Goal: Check status: Check status

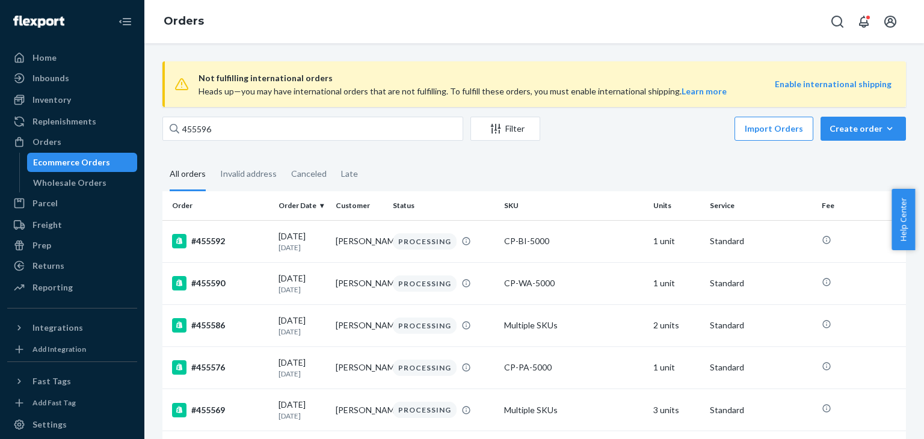
click at [243, 132] on input "455596" at bounding box center [312, 129] width 301 height 24
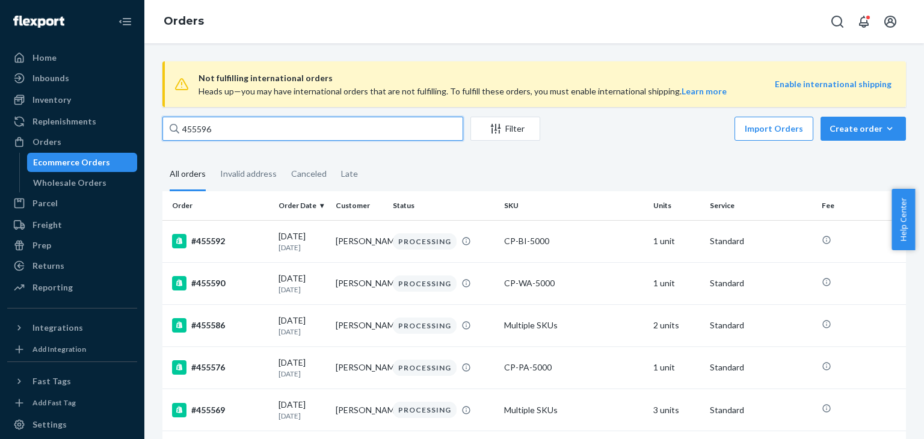
paste input "372732"
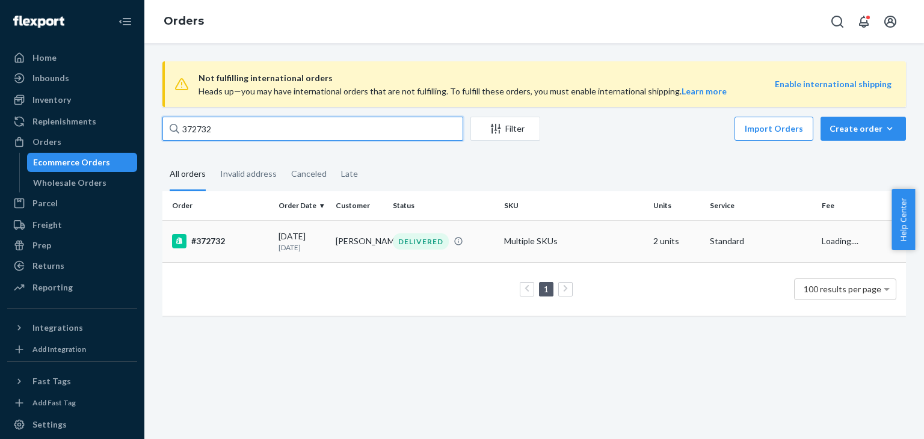
type input "372732"
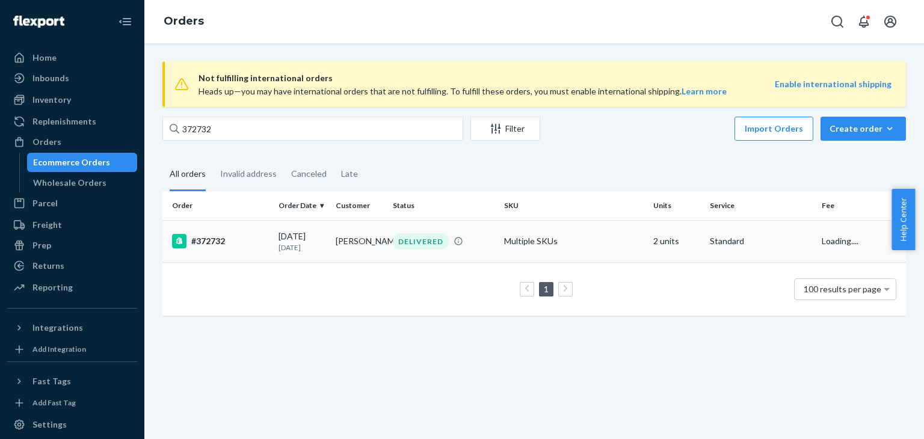
click at [578, 239] on td "Multiple SKUs" at bounding box center [573, 241] width 149 height 42
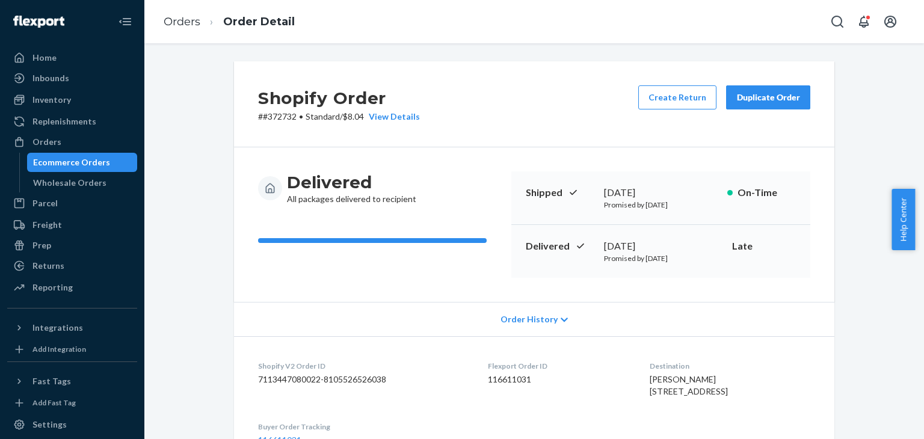
click at [763, 99] on div "Duplicate Order" at bounding box center [768, 97] width 64 height 12
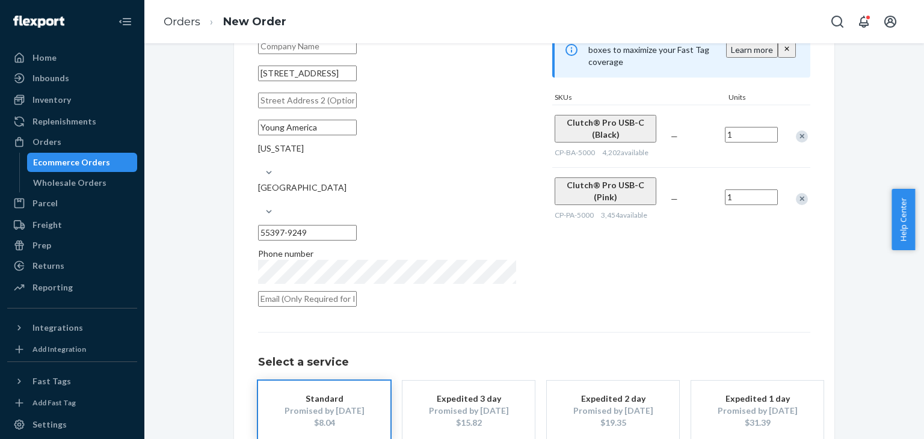
scroll to position [168, 0]
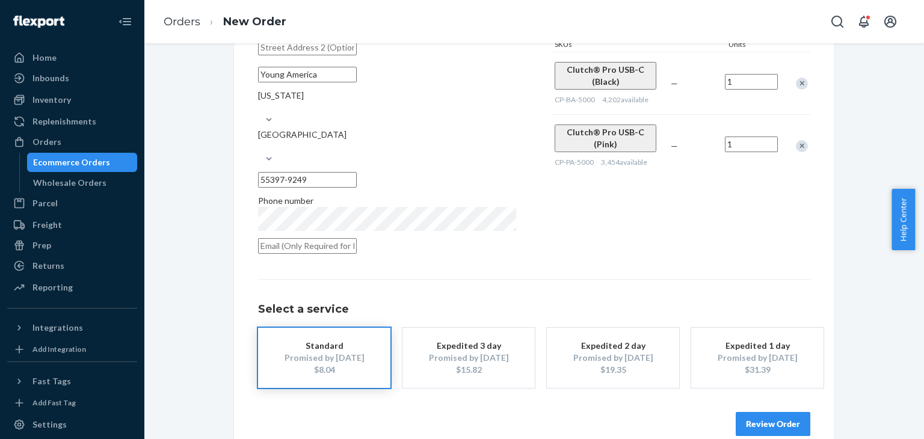
click at [781, 412] on button "Review Order" at bounding box center [773, 424] width 75 height 24
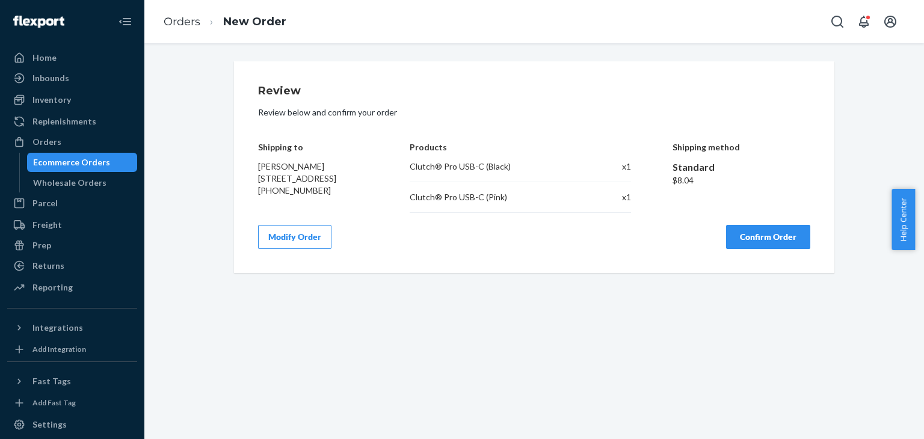
scroll to position [0, 0]
click at [786, 246] on button "Confirm Order" at bounding box center [768, 237] width 84 height 24
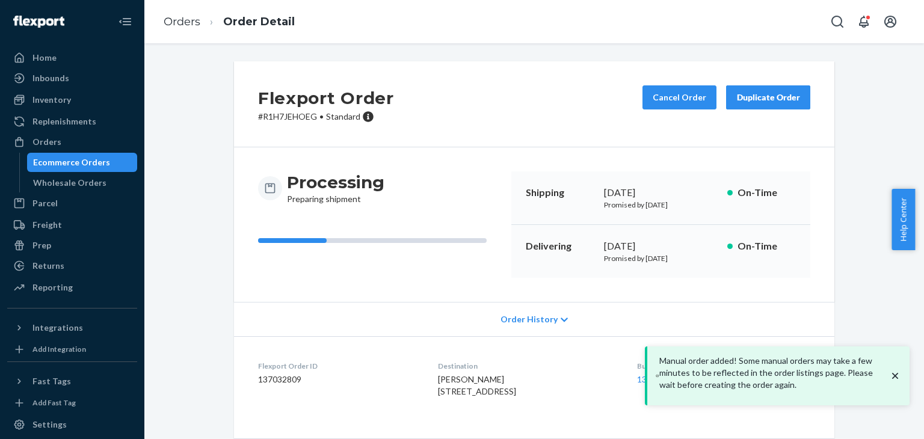
click at [279, 117] on p "# R1H7JEHOEG • Standard" at bounding box center [326, 117] width 136 height 12
copy p "R1H7JEHOEG"
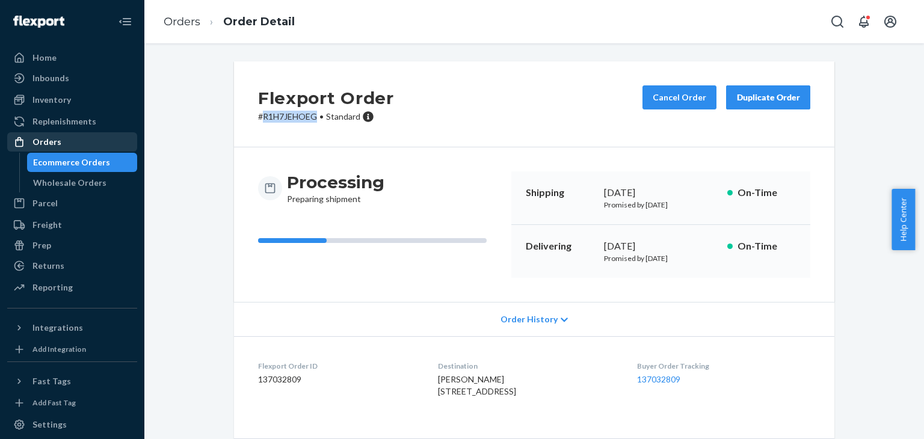
click at [46, 144] on div "Orders" at bounding box center [46, 142] width 29 height 12
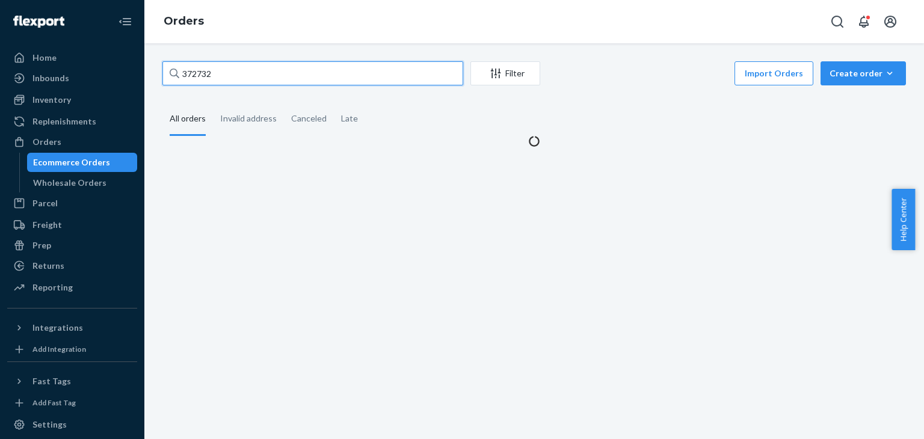
click at [339, 78] on input "372732" at bounding box center [312, 73] width 301 height 24
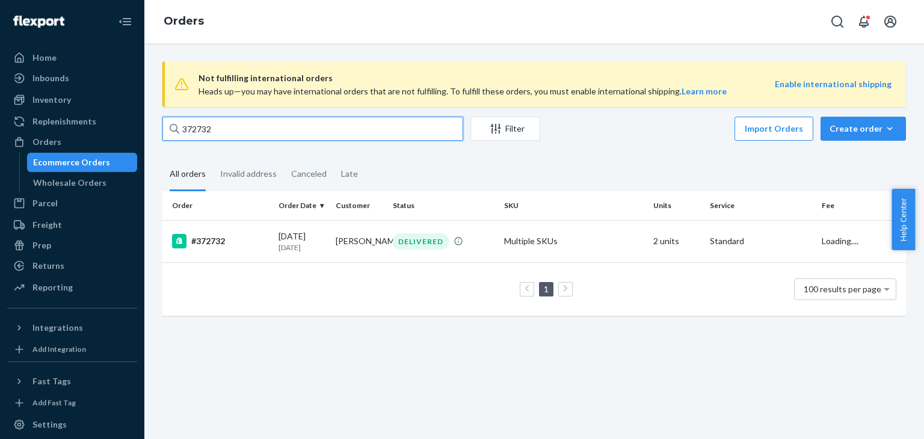
paste input "453141"
type input "453141"
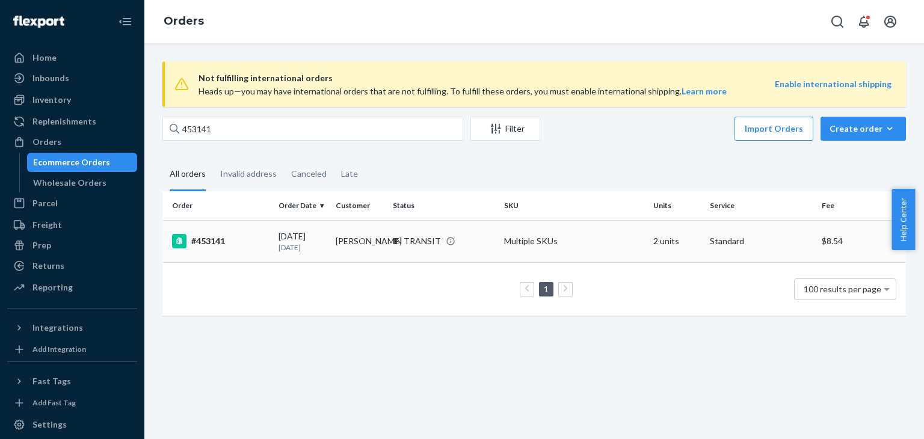
click at [590, 239] on td "Multiple SKUs" at bounding box center [573, 241] width 149 height 42
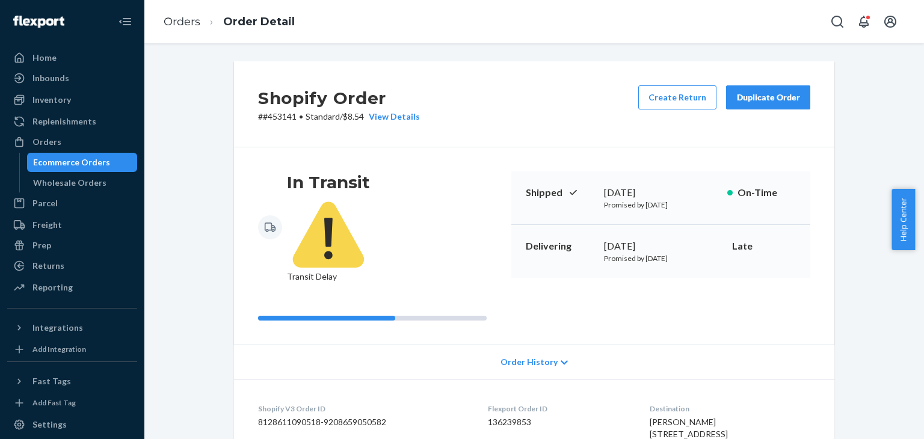
click at [783, 99] on div "Duplicate Order" at bounding box center [768, 97] width 64 height 12
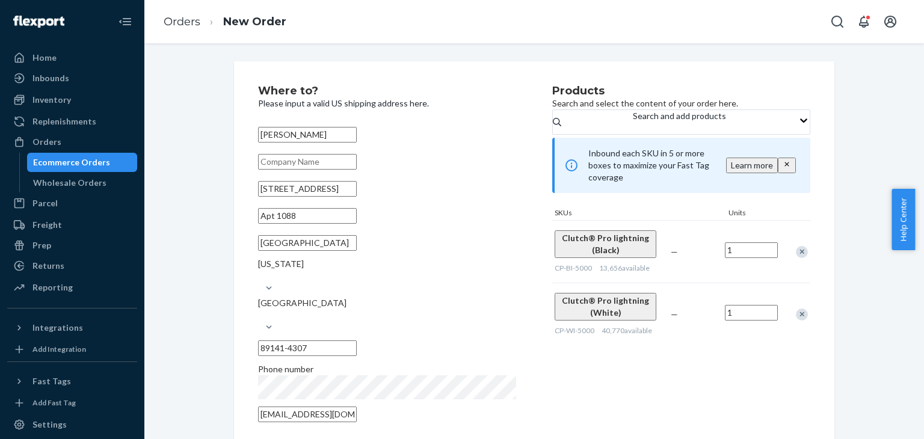
scroll to position [168, 0]
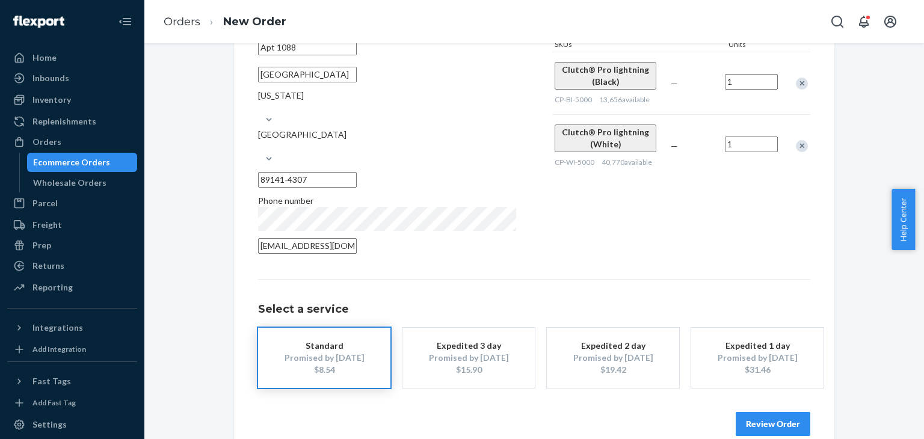
click at [765, 412] on button "Review Order" at bounding box center [773, 424] width 75 height 24
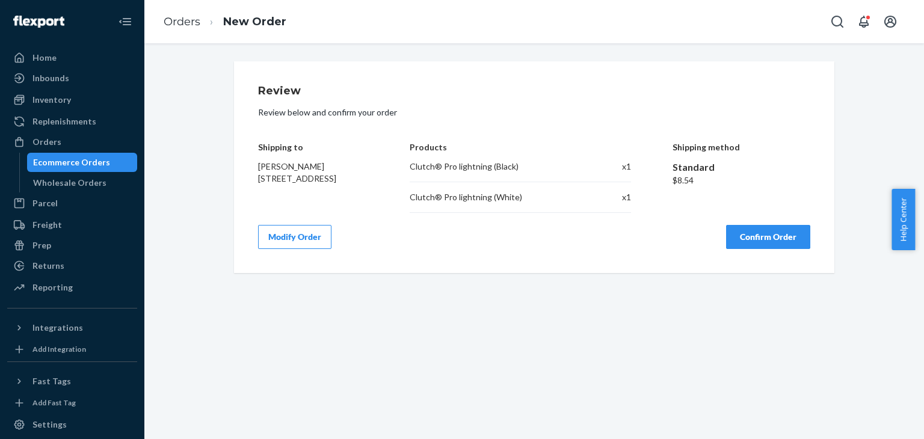
scroll to position [0, 0]
click at [767, 243] on button "Confirm Order" at bounding box center [768, 237] width 84 height 24
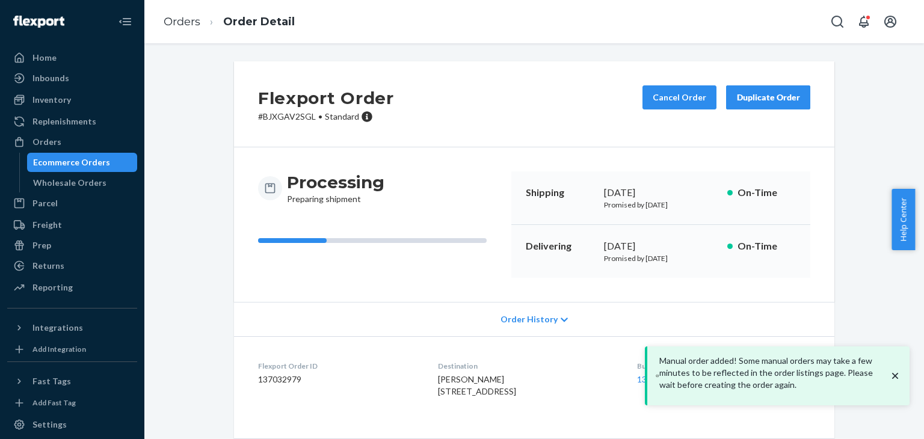
click at [286, 116] on p "# BJXGAV2SGL • Standard" at bounding box center [326, 117] width 136 height 12
click at [286, 117] on p "# BJXGAV2SGL • Standard" at bounding box center [326, 117] width 136 height 12
copy p "BJXGAV2SGL"
click at [89, 146] on div "Orders" at bounding box center [72, 142] width 128 height 17
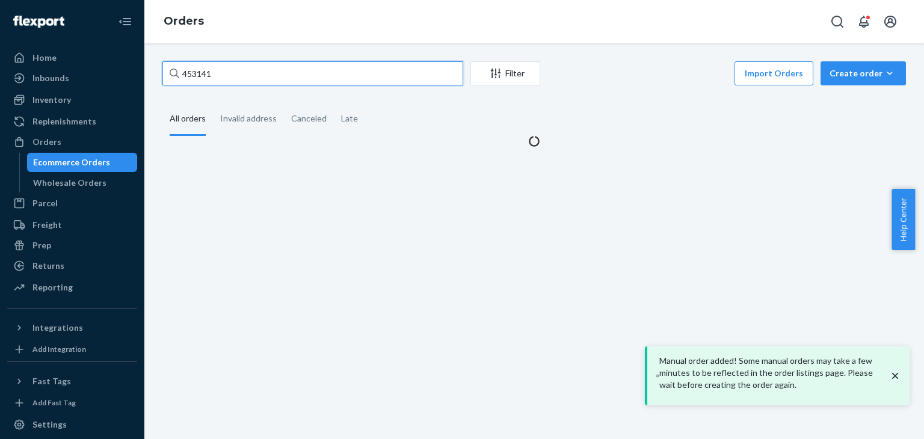
click at [281, 76] on input "453141" at bounding box center [312, 73] width 301 height 24
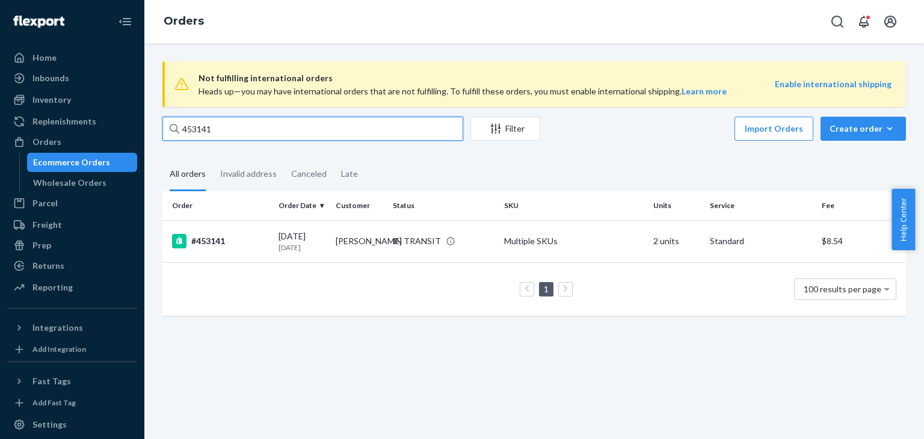
paste input "RJ_MIQYIGG"
type input "RJ_MIQYIGG"
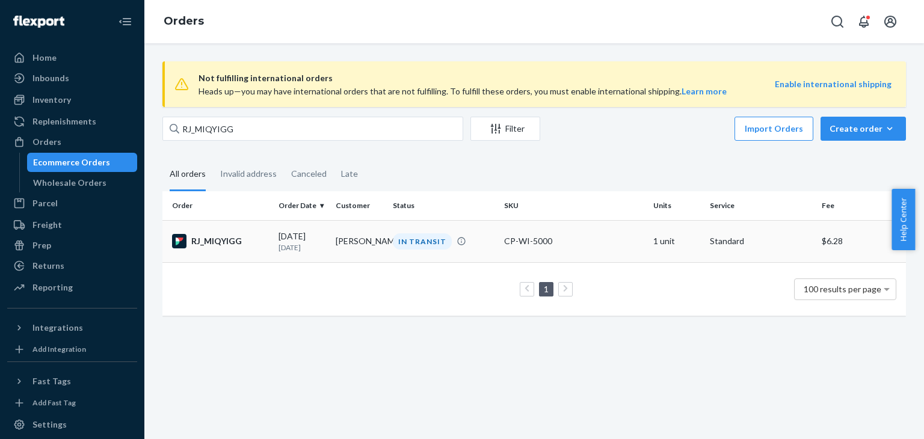
click at [596, 239] on div "CP-WI-5000" at bounding box center [573, 241] width 139 height 12
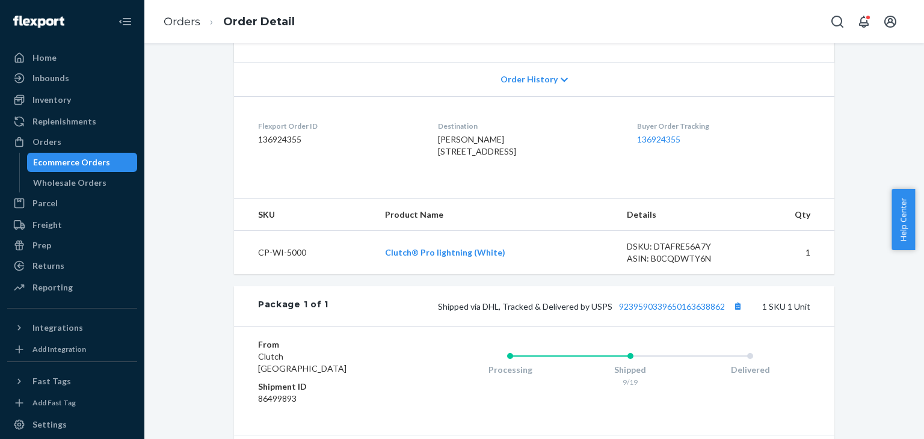
scroll to position [241, 0]
click at [680, 311] on link "9239590339650163638862" at bounding box center [672, 306] width 106 height 10
click at [81, 136] on div "Orders" at bounding box center [72, 142] width 128 height 17
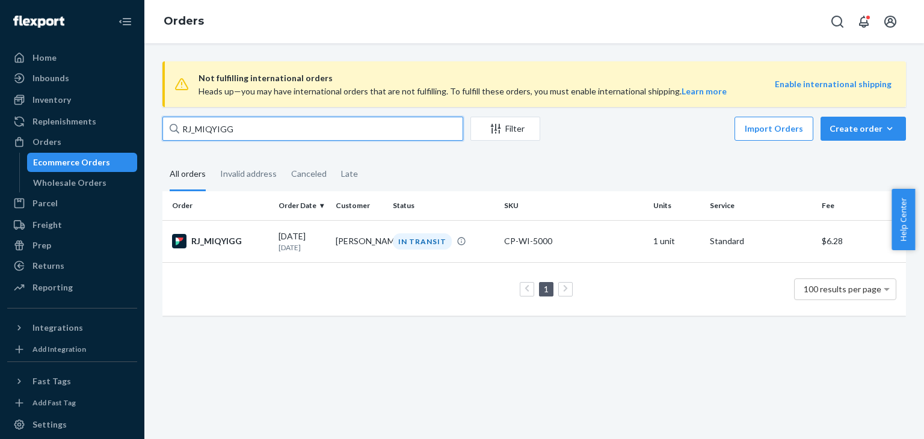
click at [327, 129] on input "RJ_MIQYIGG" at bounding box center [312, 129] width 301 height 24
paste input "HY3Q6CFSXL"
type input "HY3Q6CFSXL"
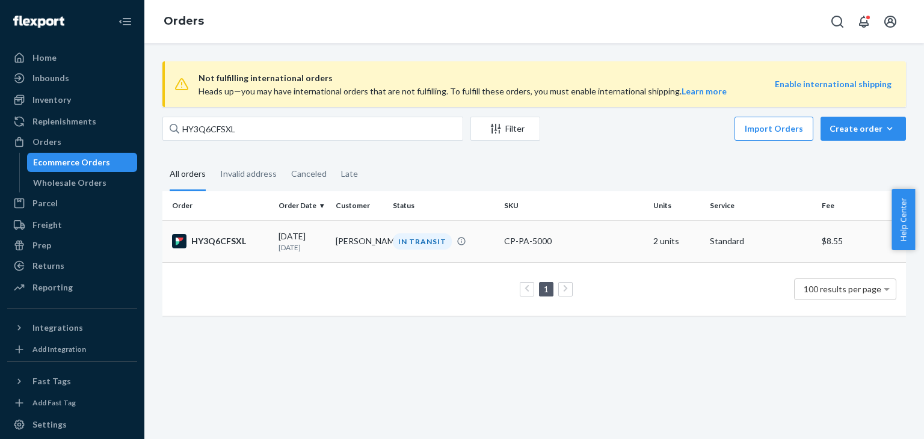
click at [544, 252] on td "CP-PA-5000" at bounding box center [573, 241] width 149 height 42
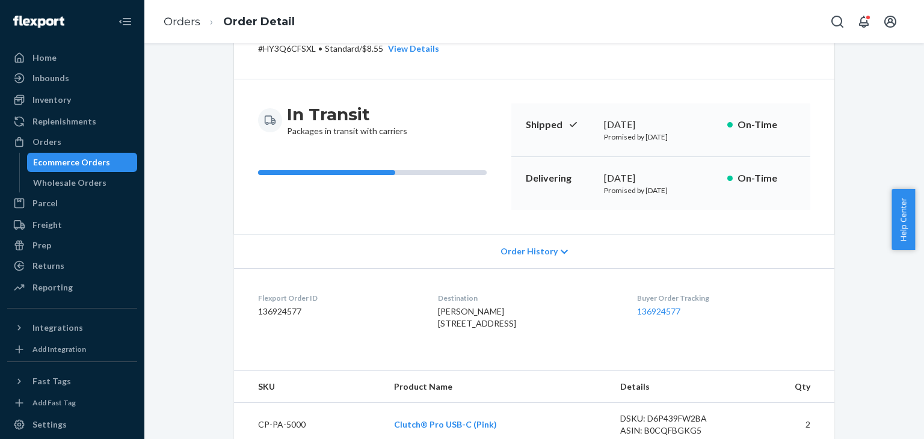
scroll to position [180, 0]
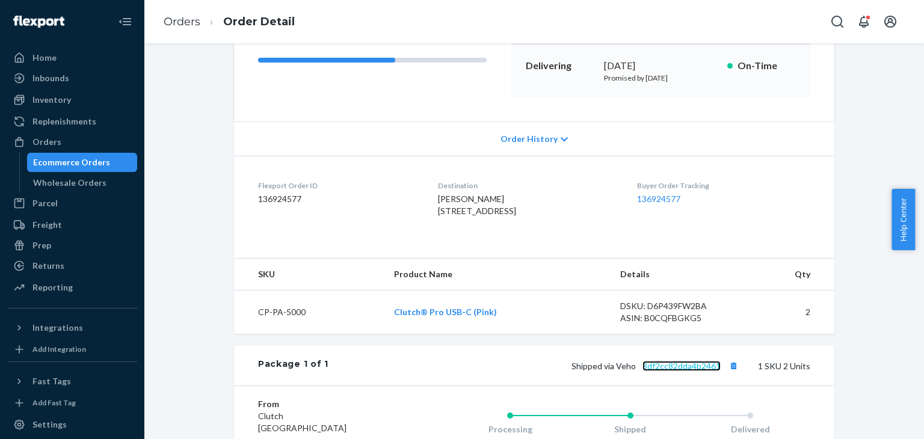
click at [686, 371] on link "3df2cc82dda4b2461" at bounding box center [681, 366] width 78 height 10
